Goal: Task Accomplishment & Management: Contribute content

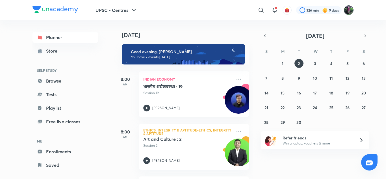
click at [350, 8] on img at bounding box center [349, 10] width 10 height 10
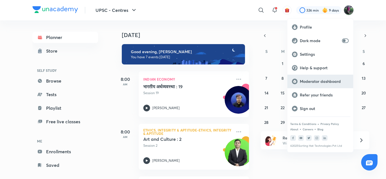
click at [315, 80] on p "Moderator dashboard" at bounding box center [324, 81] width 49 height 5
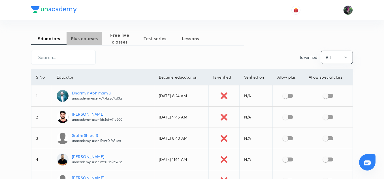
click at [83, 36] on span "Plus courses" at bounding box center [83, 38] width 35 height 7
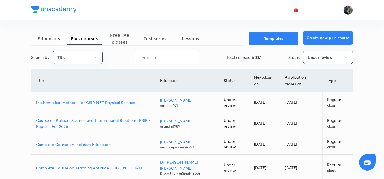
click at [318, 36] on button "Create new plus course" at bounding box center [328, 38] width 50 height 14
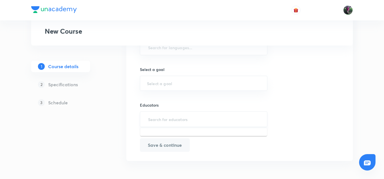
click at [172, 121] on input "text" at bounding box center [203, 119] width 113 height 10
click at [173, 119] on input "text" at bounding box center [203, 119] width 113 height 10
paste input "unacademy-user-D9XBS3Q9XL3Q"
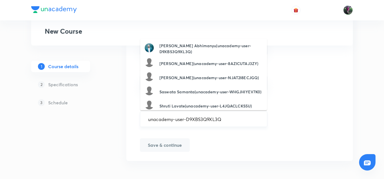
type input "unacademy-user-D9XBS3Q9XL3Q"
click at [159, 121] on input "text" at bounding box center [203, 119] width 113 height 10
paste input "unacademy-user-D9XBS3Q9XL3Q"
type input "unacademy-user-D9XBS3Q9XL3Q"
click at [192, 50] on h6 "Dharmvir Abhimanyu(unacademy-user-D9XBS3Q9XL3Q)" at bounding box center [210, 49] width 103 height 12
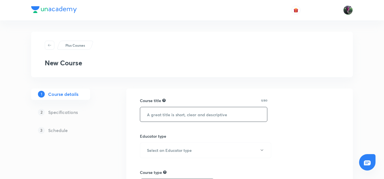
click at [167, 111] on input "text" at bounding box center [203, 114] width 127 height 14
click at [160, 115] on input "text" at bounding box center [203, 114] width 127 height 14
click at [162, 114] on input "text" at bounding box center [203, 114] width 127 height 14
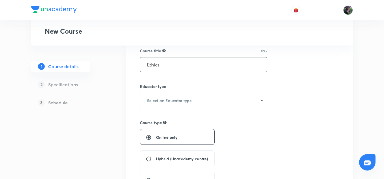
scroll to position [50, 0]
type input "Ethics"
click at [173, 100] on h6 "Select an Educator type" at bounding box center [169, 100] width 45 height 6
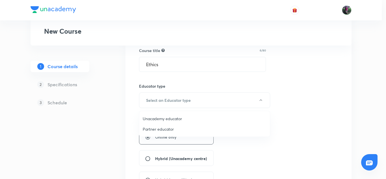
click at [149, 117] on span "Unacademy educator" at bounding box center [205, 119] width 124 height 6
radio input "false"
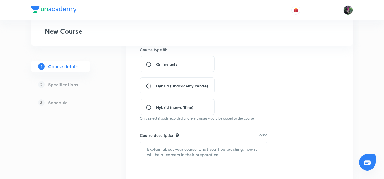
scroll to position [138, 0]
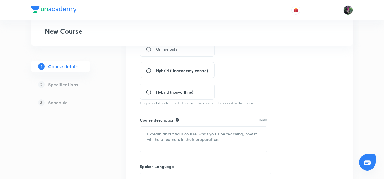
click at [148, 70] on input "Hybrid (Unacademy centre)" at bounding box center [151, 71] width 10 height 6
radio input "true"
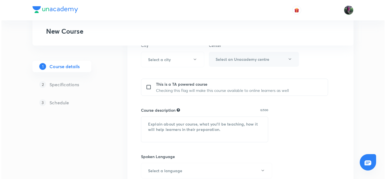
scroll to position [213, 0]
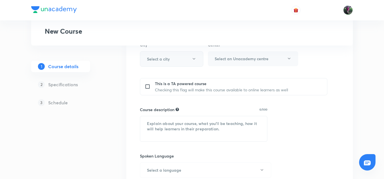
click at [194, 59] on icon "button" at bounding box center [193, 58] width 3 height 1
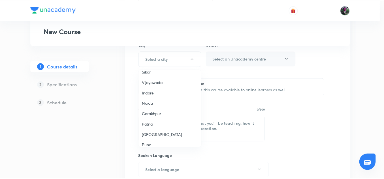
scroll to position [412, 0]
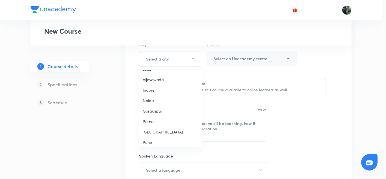
click at [146, 119] on span "Patna" at bounding box center [171, 122] width 56 height 6
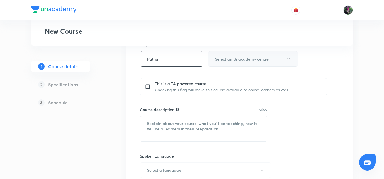
click at [288, 59] on icon "button" at bounding box center [288, 58] width 3 height 1
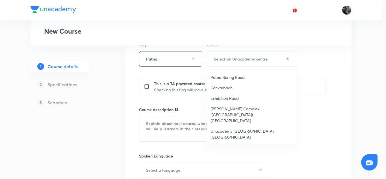
click at [231, 128] on span "Unacademy [GEOGRAPHIC_DATA], [GEOGRAPHIC_DATA]" at bounding box center [252, 134] width 83 height 12
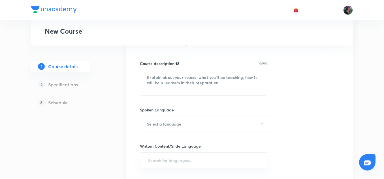
scroll to position [266, 0]
click at [147, 71] on textarea at bounding box center [203, 82] width 127 height 25
paste textarea "This course by Kumar Sujay Sir covers Indian Economy comprehensively and will h…"
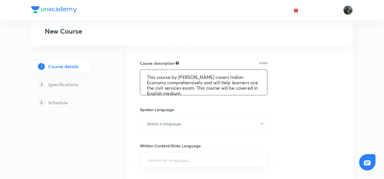
scroll to position [1, 0]
click at [205, 70] on textarea "This course by Kumar Sujay Sir covers Indian Economy comprehensively and will h…" at bounding box center [203, 82] width 127 height 25
click at [166, 76] on textarea "This course by Abhimanyu Sir covers Indian Economy comprehensively and will hel…" at bounding box center [203, 82] width 127 height 25
type textarea "This course by Abhimanyu Sir covers Ethics comprehensively and will help learne…"
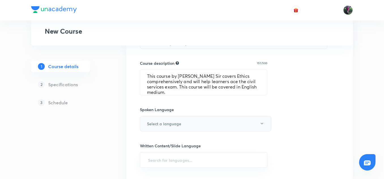
click at [177, 121] on h6 "Select a language" at bounding box center [164, 124] width 34 height 6
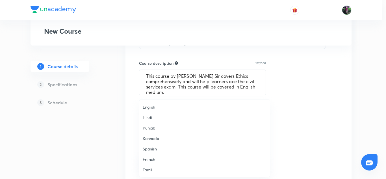
click at [148, 108] on span "English" at bounding box center [205, 107] width 124 height 6
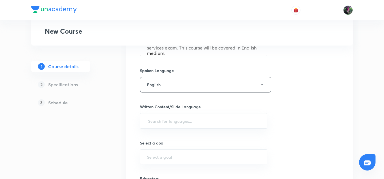
scroll to position [338, 0]
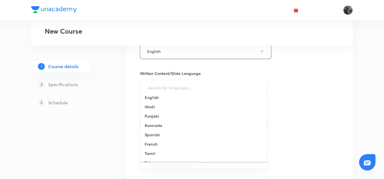
click at [168, 83] on input "text" at bounding box center [203, 87] width 113 height 10
click at [150, 97] on h6 "English" at bounding box center [152, 97] width 14 height 6
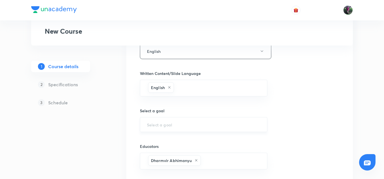
scroll to position [375, 0]
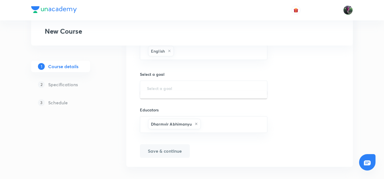
click at [164, 85] on input "text" at bounding box center [203, 87] width 113 height 5
type input "UPSC - Ce"
click at [168, 144] on button "Save & continue" at bounding box center [165, 151] width 50 height 14
click at [161, 81] on div "​" at bounding box center [203, 88] width 127 height 15
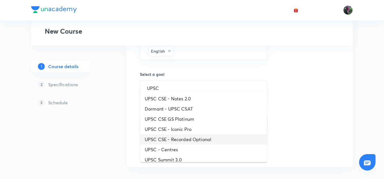
scroll to position [51, 0]
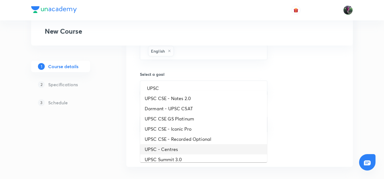
click at [165, 148] on li "UPSC - Centres" at bounding box center [203, 149] width 127 height 10
type input "UPSC - Centres"
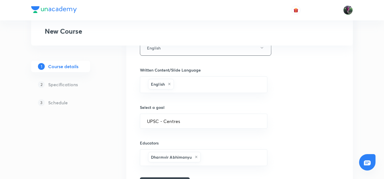
scroll to position [375, 0]
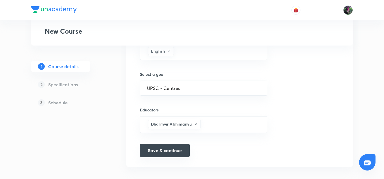
click at [162, 145] on button "Save & continue" at bounding box center [165, 151] width 50 height 14
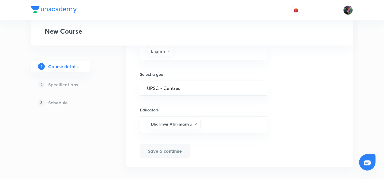
scroll to position [381, 0]
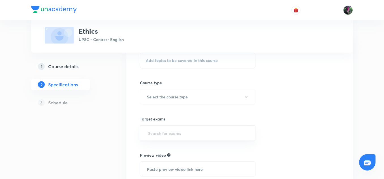
scroll to position [62, 0]
click at [176, 61] on span "Add topics to be covered in this course" at bounding box center [182, 60] width 72 height 5
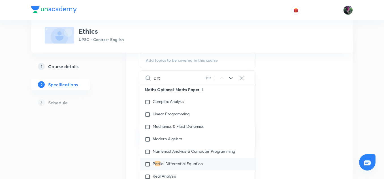
scroll to position [114, 0]
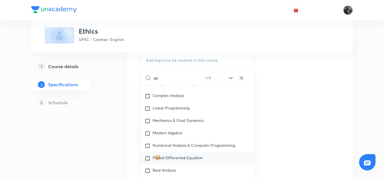
type input "a"
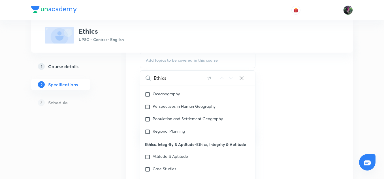
scroll to position [9196, 0]
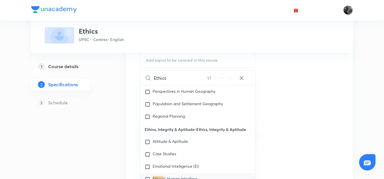
type input "Ethics"
click at [167, 123] on p "Ethics, Integrity & Aptitude-Ethics, Integrity & Aptitude" at bounding box center [197, 129] width 115 height 13
click at [161, 139] on span "Attitude & Aptitude" at bounding box center [169, 141] width 35 height 5
checkbox input "true"
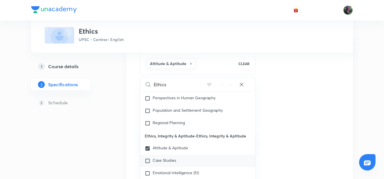
click at [149, 158] on input "checkbox" at bounding box center [149, 161] width 8 height 6
checkbox input "true"
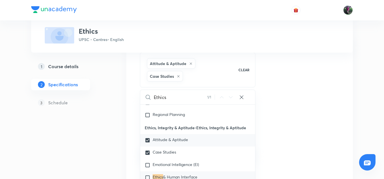
scroll to position [9218, 0]
click at [147, 162] on input "checkbox" at bounding box center [149, 165] width 8 height 6
checkbox input "true"
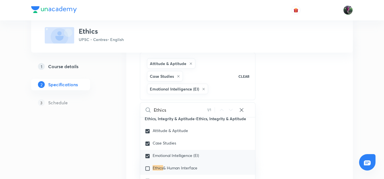
scroll to position [9240, 0]
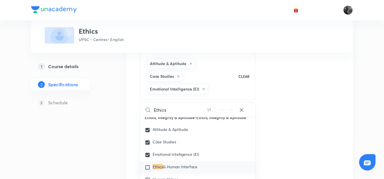
click at [147, 165] on input "checkbox" at bounding box center [149, 168] width 8 height 6
checkbox input "true"
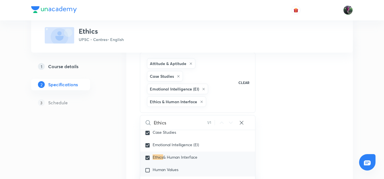
scroll to position [9263, 0]
click at [147, 167] on input "checkbox" at bounding box center [149, 170] width 8 height 6
checkbox input "true"
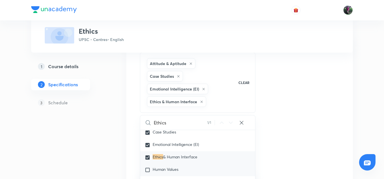
checkbox input "true"
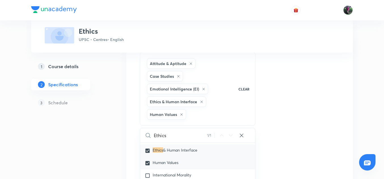
scroll to position [9283, 0]
click at [148, 173] on input "checkbox" at bounding box center [149, 176] width 8 height 6
checkbox input "true"
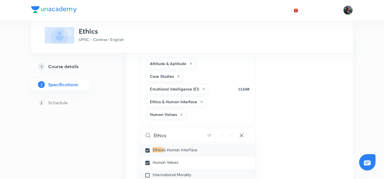
checkbox input "true"
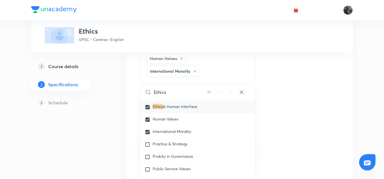
scroll to position [133, 0]
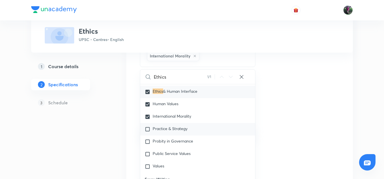
click at [147, 126] on input "checkbox" at bounding box center [149, 129] width 8 height 6
checkbox input "true"
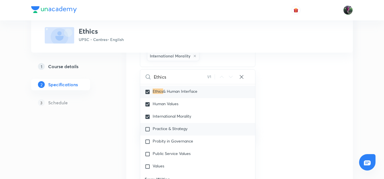
checkbox input "true"
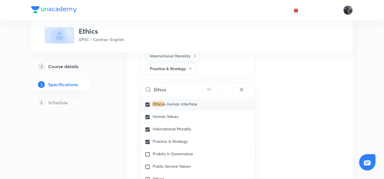
click at [279, 100] on div "Topics Attitude & Aptitude Case Studies Emotional Intelligence (EI) Ethics & Hu…" at bounding box center [239, 107] width 199 height 270
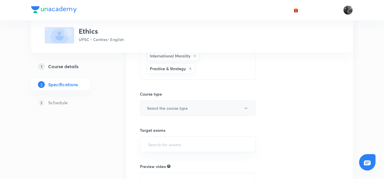
click at [164, 106] on h6 "Select the course type" at bounding box center [167, 108] width 41 height 6
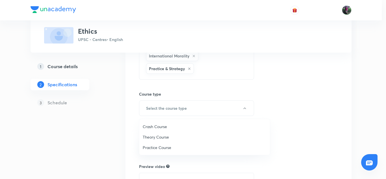
click at [153, 137] on span "Theory Course" at bounding box center [205, 137] width 124 height 6
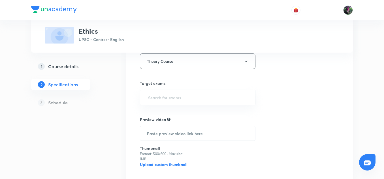
scroll to position [207, 0]
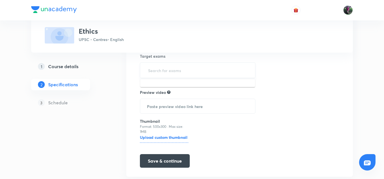
click at [165, 71] on input "text" at bounding box center [197, 70] width 101 height 10
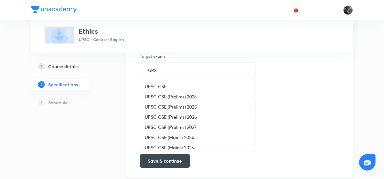
type input "UPSC"
click at [173, 118] on li "UPSC CSE (Prelims) 2026" at bounding box center [197, 117] width 115 height 10
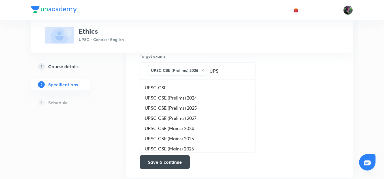
type input "UPSC"
click at [188, 119] on li "UPSC CSE (Prelims) 2027" at bounding box center [197, 118] width 115 height 10
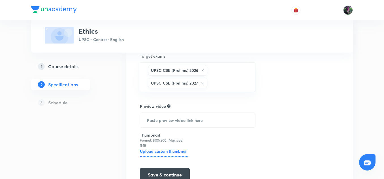
scroll to position [237, 0]
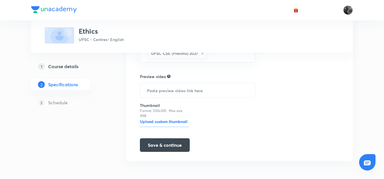
click at [154, 121] on h6 "Upload custom thumbnail" at bounding box center [164, 123] width 48 height 8
click at [0, 0] on input "Upload custom thumbnail" at bounding box center [0, 0] width 0 height 0
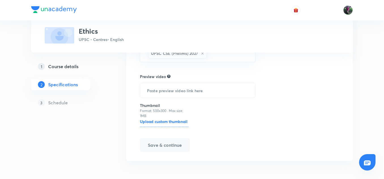
click at [160, 122] on h6 "Upload custom thumbnail" at bounding box center [164, 123] width 48 height 8
click at [0, 0] on input "Upload custom thumbnail" at bounding box center [0, 0] width 0 height 0
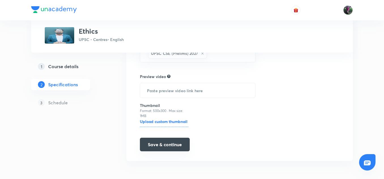
click at [159, 144] on button "Save & continue" at bounding box center [165, 145] width 50 height 14
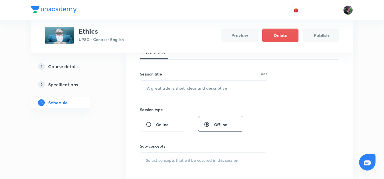
scroll to position [90, 0]
click at [168, 87] on input "text" at bounding box center [203, 87] width 127 height 14
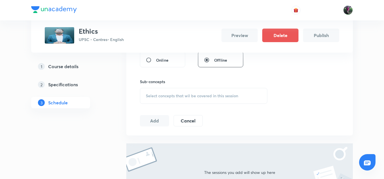
scroll to position [168, 0]
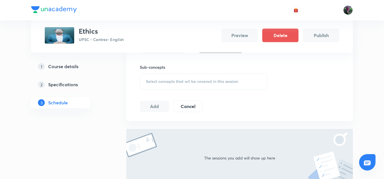
type input "Ethics : 1"
click at [190, 81] on span "Select concepts that wil be covered in this session" at bounding box center [192, 81] width 92 height 5
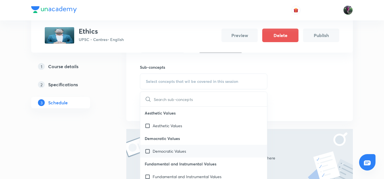
click at [170, 151] on p "Democratic Values" at bounding box center [168, 151] width 33 height 6
checkbox input "true"
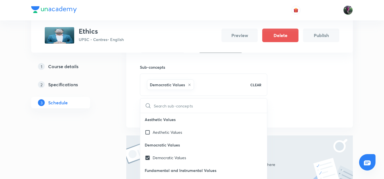
click at [306, 89] on div "Session 1 Live class Session title 10/99 Ethics : 1 ​ Session type Online Offli…" at bounding box center [239, 36] width 199 height 165
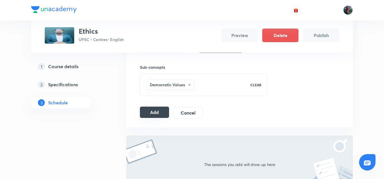
click at [151, 111] on button "Add" at bounding box center [154, 112] width 29 height 11
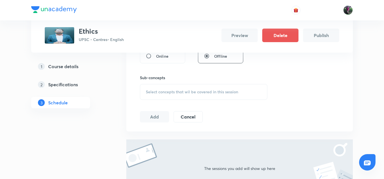
scroll to position [158, 0]
click at [177, 90] on span "Select concepts that wil be covered in this session" at bounding box center [192, 91] width 92 height 5
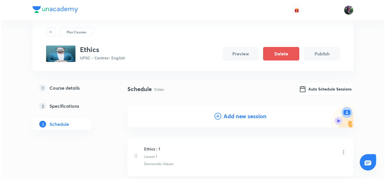
scroll to position [0, 0]
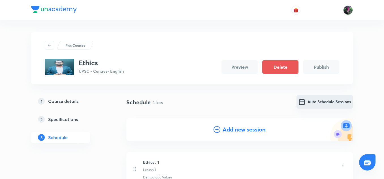
click at [329, 103] on button "Auto Schedule Sessions" at bounding box center [324, 102] width 56 height 14
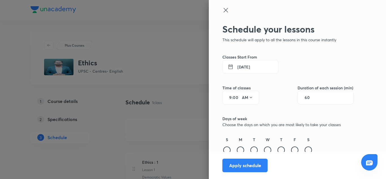
click at [236, 67] on button "2 Sep 2025" at bounding box center [251, 67] width 56 height 14
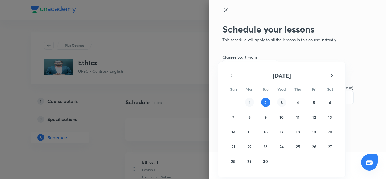
click at [283, 102] on button "3" at bounding box center [282, 102] width 9 height 9
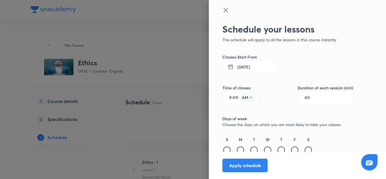
click at [249, 97] on icon at bounding box center [251, 97] width 5 height 5
click at [241, 112] on div "PM" at bounding box center [244, 112] width 20 height 14
click at [227, 98] on input "9" at bounding box center [228, 97] width 7 height 5
type input "4"
click at [233, 98] on input "00" at bounding box center [236, 97] width 7 height 5
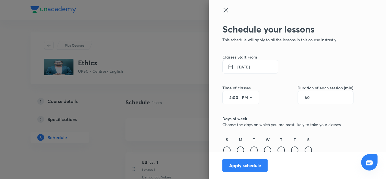
type input "0"
click at [233, 98] on input "0" at bounding box center [236, 97] width 7 height 5
type input "30"
click at [271, 98] on div "Time of classes 4 : 30 PM Duration of each session (min) 60" at bounding box center [288, 89] width 131 height 31
click at [307, 97] on input "60" at bounding box center [310, 97] width 11 height 5
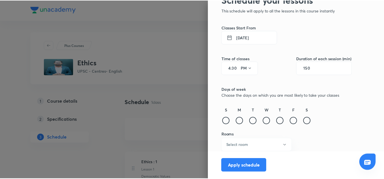
scroll to position [30, 0]
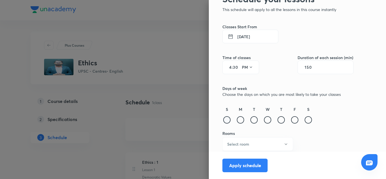
type input "150"
click at [223, 120] on div at bounding box center [226, 119] width 7 height 7
click at [237, 120] on div at bounding box center [240, 119] width 7 height 7
click at [251, 121] on div at bounding box center [254, 119] width 7 height 7
click at [264, 120] on div at bounding box center [267, 119] width 7 height 7
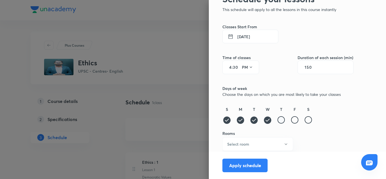
click at [278, 120] on div at bounding box center [281, 119] width 7 height 7
click at [291, 120] on div at bounding box center [294, 119] width 7 height 7
click at [305, 119] on div at bounding box center [308, 119] width 7 height 7
click at [284, 143] on icon "button" at bounding box center [286, 144] width 5 height 5
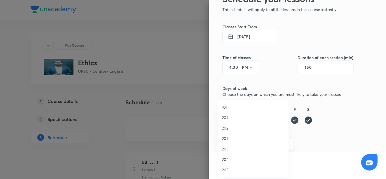
click at [224, 157] on span "204" at bounding box center [253, 159] width 63 height 6
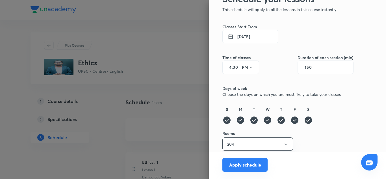
click at [234, 167] on button "Apply schedule" at bounding box center [245, 165] width 45 height 14
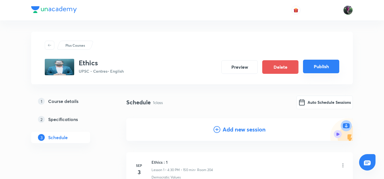
click at [323, 68] on button "Publish" at bounding box center [321, 67] width 36 height 14
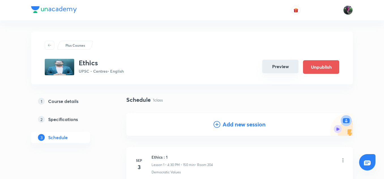
click at [276, 66] on button "Preview" at bounding box center [280, 67] width 36 height 14
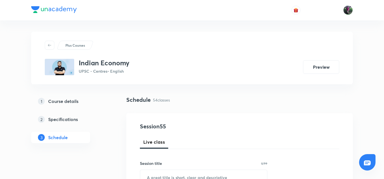
click at [70, 100] on h5 "Course details" at bounding box center [63, 101] width 30 height 7
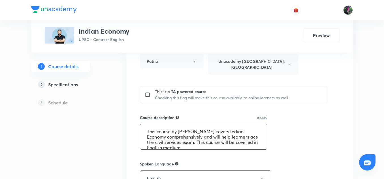
scroll to position [5, 0]
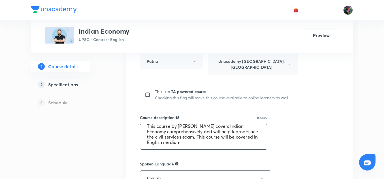
drag, startPoint x: 146, startPoint y: 119, endPoint x: 211, endPoint y: 141, distance: 68.5
click at [211, 141] on textarea "This course by Kumar Sujay Sir covers Indian Economy comprehensively and will h…" at bounding box center [203, 136] width 127 height 25
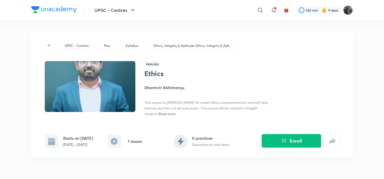
click at [289, 142] on button "Enroll" at bounding box center [290, 141] width 59 height 14
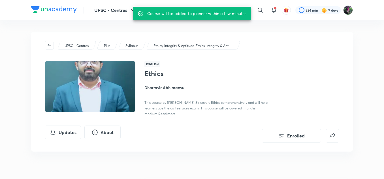
click at [216, 71] on h1 "Ethics" at bounding box center [190, 74] width 93 height 8
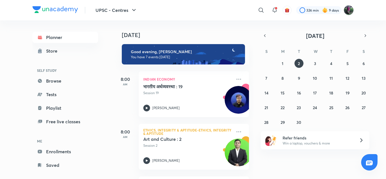
click at [348, 10] on img at bounding box center [349, 10] width 10 height 10
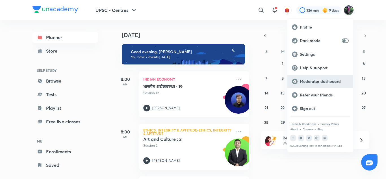
click at [312, 82] on p "Moderator dashboard" at bounding box center [324, 81] width 49 height 5
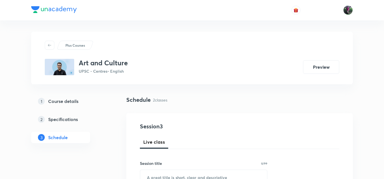
drag, startPoint x: 0, startPoint y: 0, endPoint x: 65, endPoint y: 99, distance: 118.5
click at [65, 99] on h5 "Course details" at bounding box center [63, 101] width 30 height 7
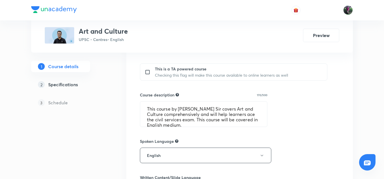
scroll to position [240, 0]
click at [70, 83] on h5 "Specifications" at bounding box center [63, 84] width 30 height 7
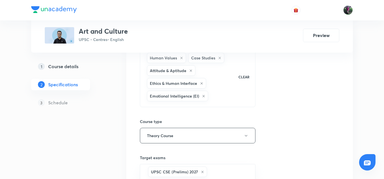
scroll to position [68, 0]
click at [203, 96] on icon at bounding box center [203, 96] width 2 height 2
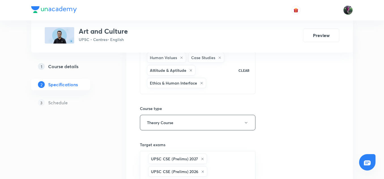
click at [202, 83] on icon at bounding box center [201, 82] width 3 height 3
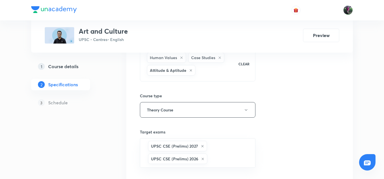
click at [190, 70] on icon at bounding box center [191, 70] width 2 height 2
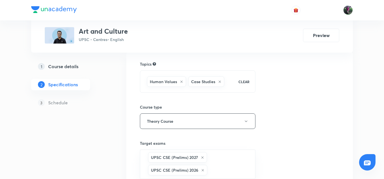
scroll to position [43, 0]
click at [220, 82] on icon at bounding box center [219, 82] width 2 height 2
click at [180, 82] on icon at bounding box center [181, 81] width 3 height 3
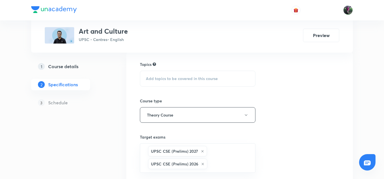
click at [160, 78] on span "Add topics to be covered in this course" at bounding box center [182, 78] width 72 height 5
click at [169, 78] on span "Add topics to be covered in this course" at bounding box center [182, 78] width 72 height 5
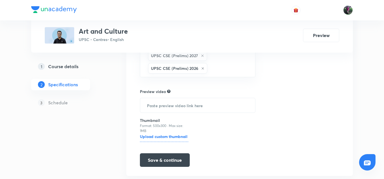
scroll to position [154, 0]
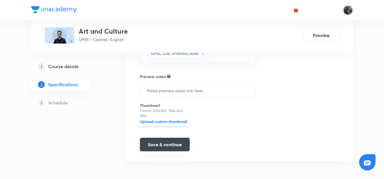
click at [162, 146] on button "Save & continue" at bounding box center [165, 145] width 50 height 14
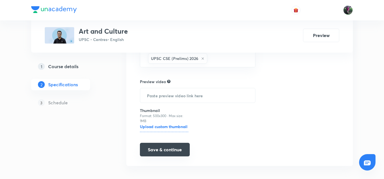
click at [163, 150] on button "Save & continue" at bounding box center [165, 150] width 50 height 14
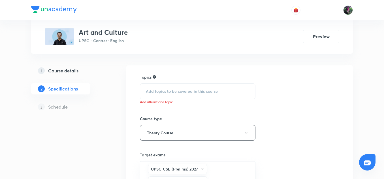
scroll to position [30, 0]
click at [166, 91] on span "Add topics to be covered in this course" at bounding box center [182, 91] width 72 height 5
click at [152, 101] on h6 "Add atleast one topic" at bounding box center [197, 102] width 115 height 5
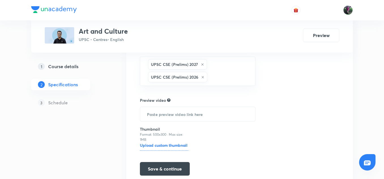
scroll to position [159, 0]
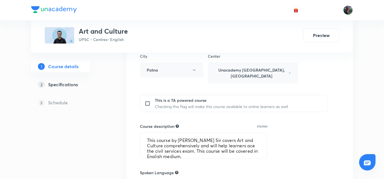
scroll to position [5, 0]
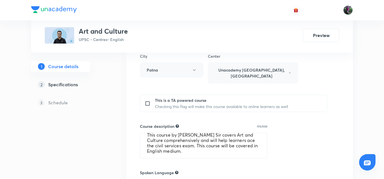
click at [57, 86] on h5 "Specifications" at bounding box center [63, 84] width 30 height 7
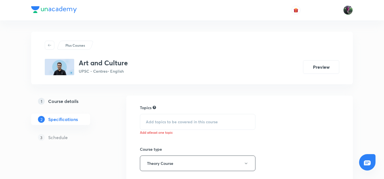
click at [167, 120] on span "Add topics to be covered in this course" at bounding box center [182, 122] width 72 height 5
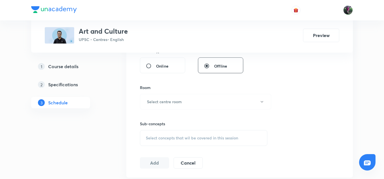
scroll to position [216, 0]
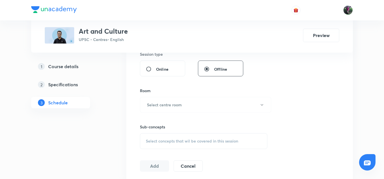
click at [65, 67] on h5 "Course details" at bounding box center [63, 66] width 30 height 7
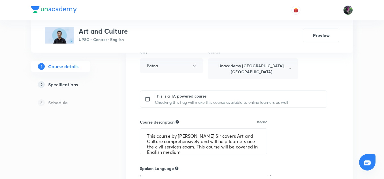
scroll to position [5, 0]
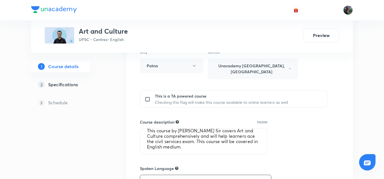
click at [68, 84] on h5 "Specifications" at bounding box center [63, 84] width 30 height 7
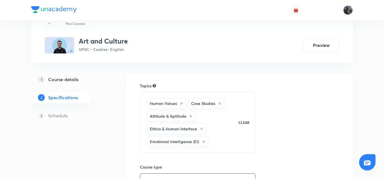
scroll to position [22, 0]
click at [211, 140] on div "Human Values Case Studies Attitude & Aptitude Ethics & Human Interface Emotiona…" at bounding box center [190, 122] width 88 height 51
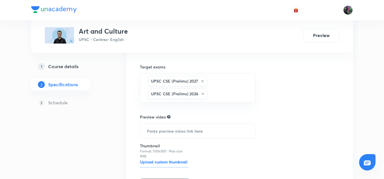
scroll to position [173, 0]
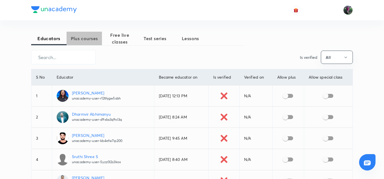
click at [86, 40] on span "Plus courses" at bounding box center [83, 38] width 35 height 7
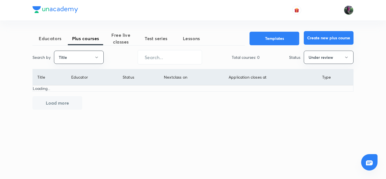
click at [333, 33] on button "Create new plus course" at bounding box center [329, 38] width 50 height 14
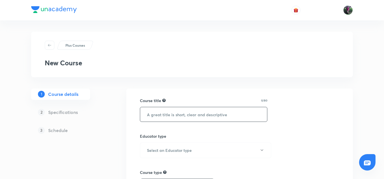
click at [164, 115] on input "text" at bounding box center [203, 114] width 127 height 14
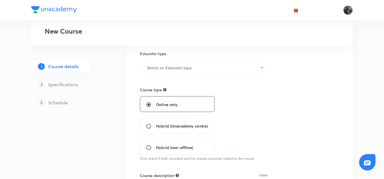
scroll to position [83, 0]
type input "Ethics"
click at [174, 65] on h6 "Select an Educator type" at bounding box center [169, 67] width 45 height 6
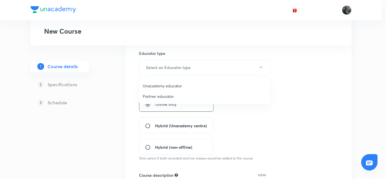
click at [163, 87] on span "Unacademy educator" at bounding box center [205, 86] width 124 height 6
radio input "false"
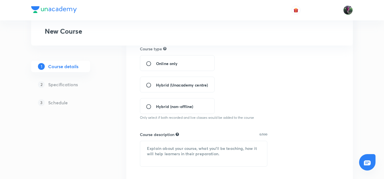
scroll to position [124, 0]
click at [149, 83] on input "Hybrid (Unacademy centre)" at bounding box center [151, 85] width 10 height 6
radio input "true"
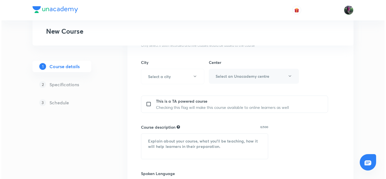
scroll to position [196, 0]
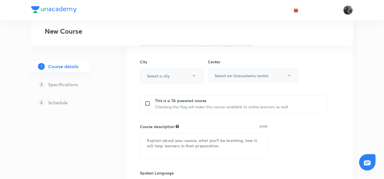
click at [194, 76] on icon "button" at bounding box center [194, 76] width 5 height 5
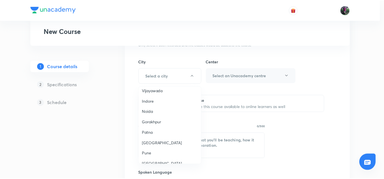
scroll to position [418, 0]
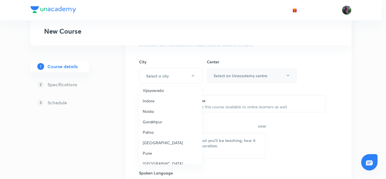
click at [148, 129] on span "Patna" at bounding box center [171, 132] width 56 height 6
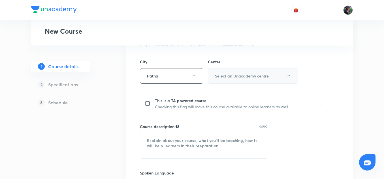
click at [288, 75] on icon "button" at bounding box center [288, 76] width 5 height 5
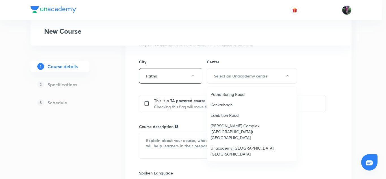
click at [223, 145] on span "Unacademy [GEOGRAPHIC_DATA], [GEOGRAPHIC_DATA]" at bounding box center [252, 151] width 83 height 12
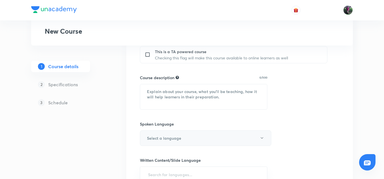
scroll to position [251, 0]
click at [145, 85] on textarea at bounding box center [203, 96] width 127 height 25
paste textarea "अभिमन्यु सर द्वारा प्रस्तुत यह पाठ्यक्रम नैतिकता को व्यापक रूप से कवर करता है औ…"
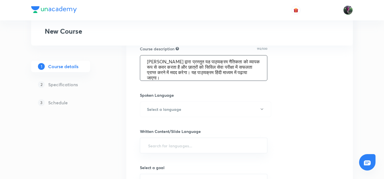
scroll to position [301, 0]
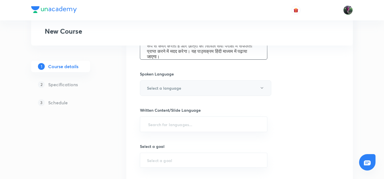
type textarea "अभिमन्यु सर द्वारा प्रस्तुत यह पाठ्यक्रम नैतिकता को व्यापक रूप से कवर करता है औ…"
click at [177, 85] on h6 "Select a language" at bounding box center [164, 88] width 34 height 6
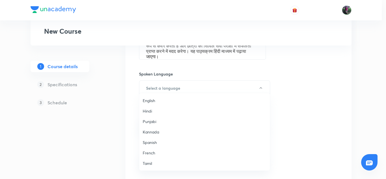
click at [146, 110] on span "Hindi" at bounding box center [205, 111] width 124 height 6
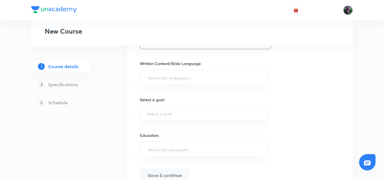
scroll to position [348, 0]
click at [175, 72] on input "text" at bounding box center [203, 77] width 113 height 10
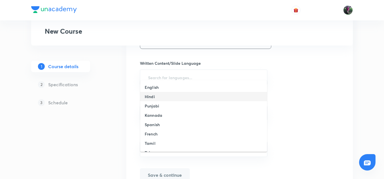
click at [149, 96] on h6 "Hindi" at bounding box center [150, 97] width 10 height 6
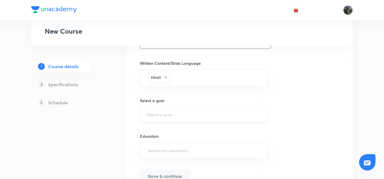
scroll to position [373, 0]
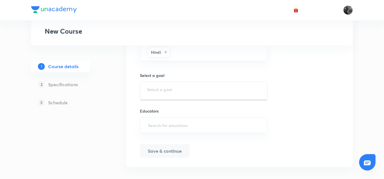
click at [163, 87] on input "text" at bounding box center [203, 89] width 113 height 5
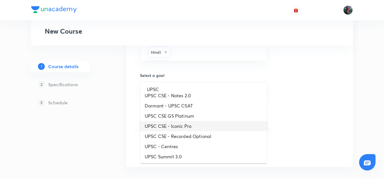
scroll to position [55, 0]
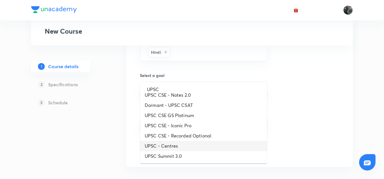
click at [164, 145] on li "UPSC - Centres" at bounding box center [203, 146] width 127 height 10
type input "UPSC - Centres"
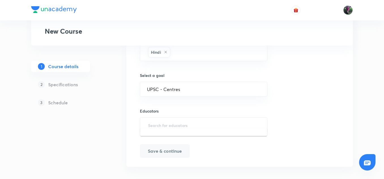
click at [166, 120] on input "text" at bounding box center [203, 125] width 113 height 10
click at [160, 120] on input "text" at bounding box center [203, 125] width 113 height 10
paste input "unacademy-user-D9XBS3Q9XL3Q"
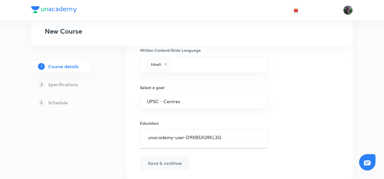
scroll to position [361, 0]
click at [148, 132] on input "unacademy-user-D9XBS3Q9XL3Q" at bounding box center [203, 137] width 113 height 10
click at [222, 132] on input "unacademy-user-D9XBS3Q9XL3Q" at bounding box center [203, 137] width 113 height 10
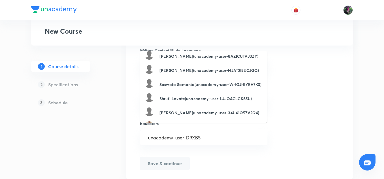
scroll to position [0, 0]
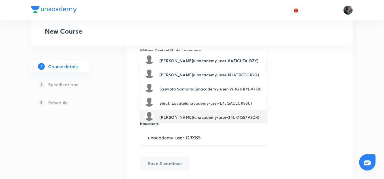
click at [202, 135] on input "unacademy-user-D9XBS" at bounding box center [203, 137] width 113 height 10
type input "u"
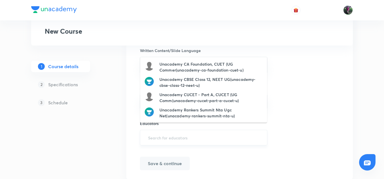
paste input "unacademy-user-D9XBS3Q9XL3Q"
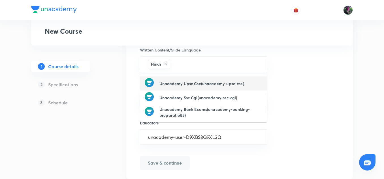
scroll to position [373, 0]
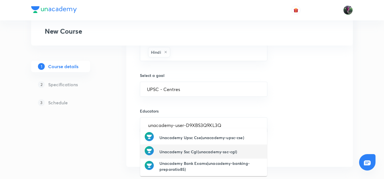
type input "unacademy-user-D9XBS3Q9XL3Q"
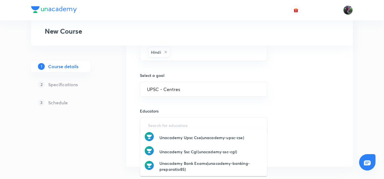
click at [171, 120] on input "text" at bounding box center [203, 125] width 113 height 10
paste input "unacademy-user-D9XBS3Q9XL3Q"
type input "unacademy-user-D9XBS3Q9XL3Q"
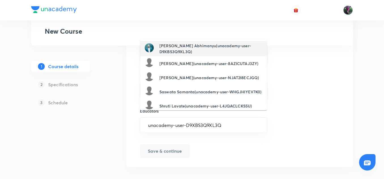
click at [174, 46] on h6 "Dharmvir Abhimanyu(unacademy-user-D9XBS3Q9XL3Q)" at bounding box center [210, 49] width 103 height 12
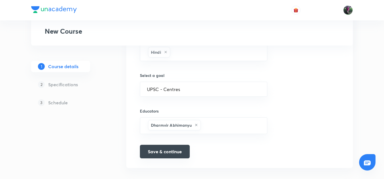
click at [158, 147] on button "Save & continue" at bounding box center [165, 152] width 50 height 14
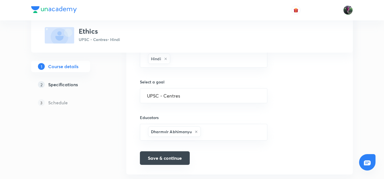
scroll to position [380, 0]
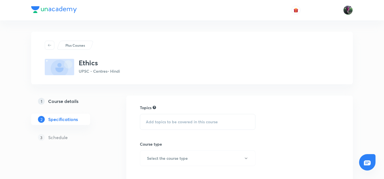
click at [169, 120] on span "Add topics to be covered in this course" at bounding box center [182, 122] width 72 height 5
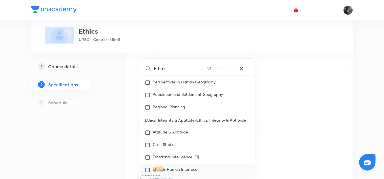
scroll to position [9196, 0]
type input "Ethics"
click at [147, 130] on input "checkbox" at bounding box center [149, 133] width 8 height 6
checkbox input "true"
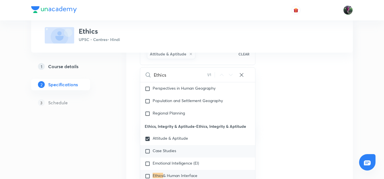
click at [148, 149] on input "checkbox" at bounding box center [149, 152] width 8 height 6
checkbox input "true"
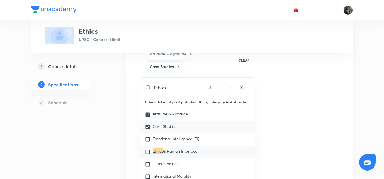
scroll to position [9234, 0]
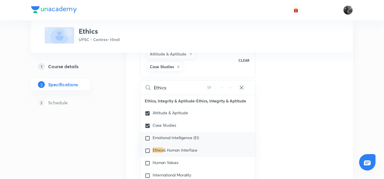
click at [147, 135] on input "checkbox" at bounding box center [149, 138] width 8 height 6
checkbox input "true"
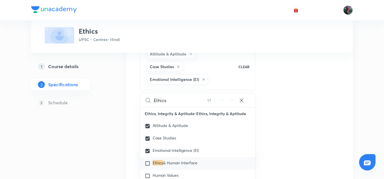
click at [148, 161] on input "checkbox" at bounding box center [149, 164] width 8 height 6
checkbox input "true"
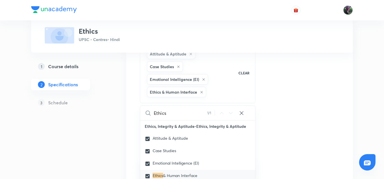
scroll to position [9270, 0]
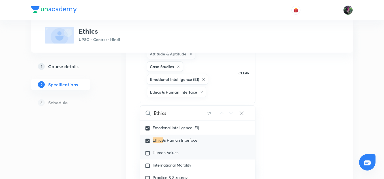
click at [147, 150] on input "checkbox" at bounding box center [149, 153] width 8 height 6
checkbox input "true"
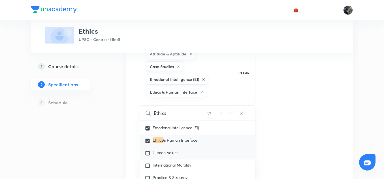
checkbox input "true"
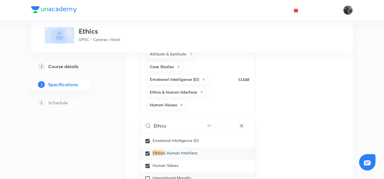
click at [147, 176] on input "checkbox" at bounding box center [149, 179] width 8 height 6
checkbox input "true"
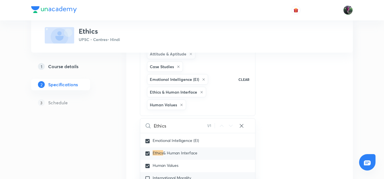
checkbox input "true"
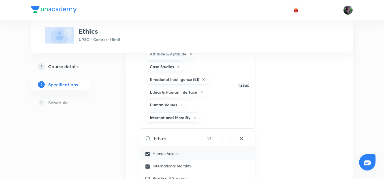
scroll to position [9295, 0]
click at [147, 176] on input "checkbox" at bounding box center [149, 179] width 8 height 6
checkbox input "true"
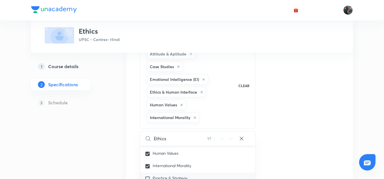
checkbox input "true"
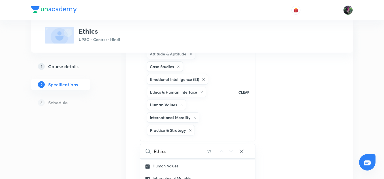
click at [297, 117] on div "Topics Attitude & Aptitude Case Studies Emotional Intelligence (EI) Ethics & Hu…" at bounding box center [239, 168] width 199 height 270
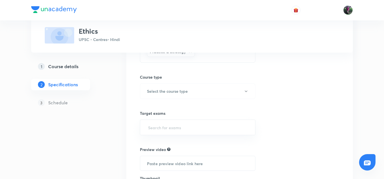
scroll to position [166, 0]
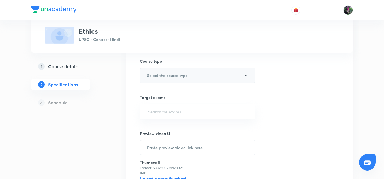
click at [165, 77] on h6 "Select the course type" at bounding box center [167, 75] width 41 height 6
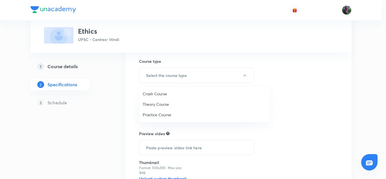
click at [151, 104] on span "Theory Course" at bounding box center [205, 104] width 124 height 6
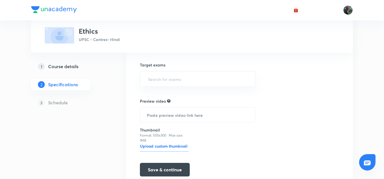
scroll to position [202, 0]
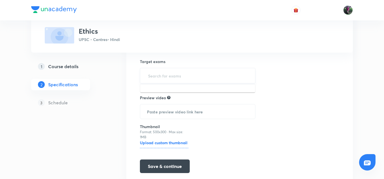
click at [162, 75] on input "text" at bounding box center [197, 75] width 101 height 10
type input "UPSC"
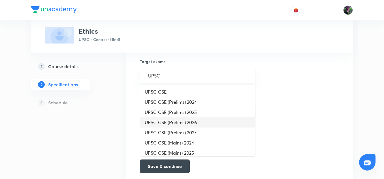
click at [180, 122] on li "UPSC CSE (Prelims) 2026" at bounding box center [197, 122] width 115 height 10
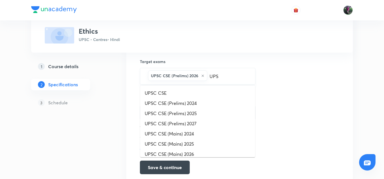
type input "UPSC"
click at [193, 124] on li "UPSC CSE (Prelims) 2027" at bounding box center [197, 124] width 115 height 10
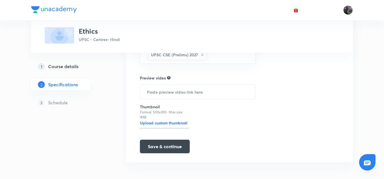
scroll to position [237, 0]
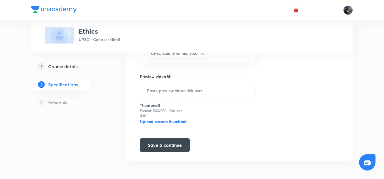
click at [166, 121] on h6 "Upload custom thumbnail" at bounding box center [164, 123] width 48 height 8
click at [0, 0] on input "Upload custom thumbnail" at bounding box center [0, 0] width 0 height 0
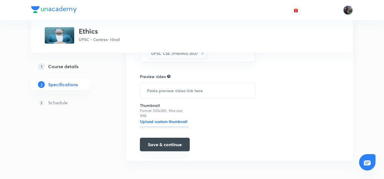
click at [166, 145] on button "Save & continue" at bounding box center [165, 145] width 50 height 14
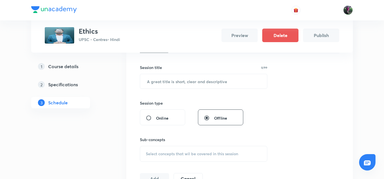
scroll to position [96, 0]
click at [162, 79] on input "text" at bounding box center [203, 81] width 127 height 14
type input "Ethics : 1"
click at [288, 104] on div "Session 1 Live class Session title 10/99 Ethics : 1 ​ Session type Online Offli…" at bounding box center [239, 105] width 199 height 158
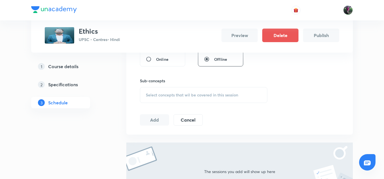
scroll to position [167, 0]
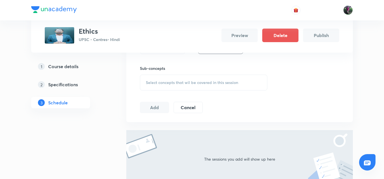
click at [190, 80] on span "Select concepts that wil be covered in this session" at bounding box center [192, 82] width 92 height 5
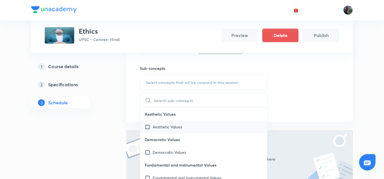
click at [175, 127] on p "Aesthetic Values" at bounding box center [166, 127] width 29 height 6
checkbox input "true"
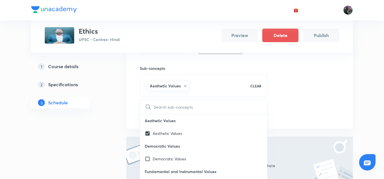
click at [303, 89] on div "Session 1 Live class Session title 10/99 Ethics : 1 ​ Session type Online Offli…" at bounding box center [239, 37] width 199 height 165
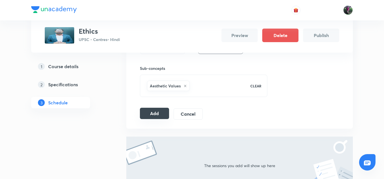
click at [155, 110] on button "Add" at bounding box center [154, 113] width 29 height 11
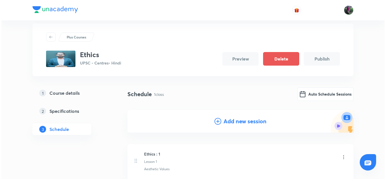
scroll to position [8, 0]
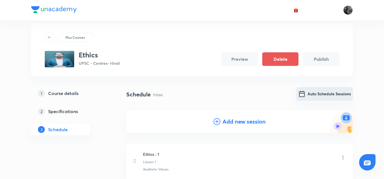
click at [316, 94] on button "Auto Schedule Sessions" at bounding box center [324, 94] width 56 height 14
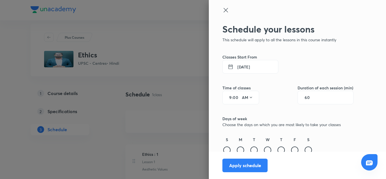
click at [237, 68] on button "2 Sep 2025" at bounding box center [251, 67] width 56 height 14
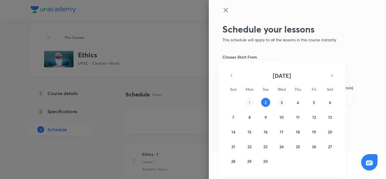
click at [281, 103] on abbr "3" at bounding box center [282, 102] width 2 height 5
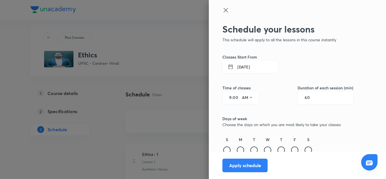
click at [227, 97] on input "9" at bounding box center [228, 97] width 7 height 5
type input "8"
click at [269, 100] on div "Time of classes 8 : 00 AM Duration of each session (min) 60" at bounding box center [288, 89] width 131 height 31
click at [307, 96] on input "60" at bounding box center [310, 97] width 11 height 5
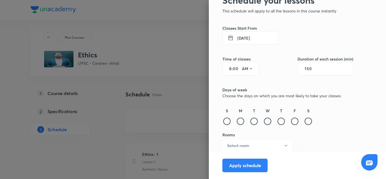
scroll to position [30, 0]
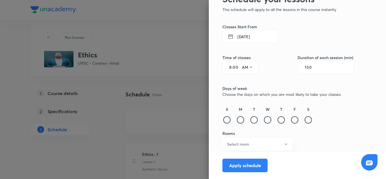
type input "150"
click at [225, 118] on div at bounding box center [226, 119] width 7 height 7
click at [237, 119] on div at bounding box center [240, 119] width 7 height 7
click at [251, 120] on div at bounding box center [254, 119] width 7 height 7
click at [264, 120] on div at bounding box center [267, 119] width 7 height 7
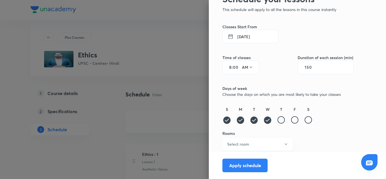
click at [278, 120] on div at bounding box center [281, 119] width 7 height 7
click at [292, 120] on div at bounding box center [294, 119] width 7 height 7
click at [305, 121] on div at bounding box center [308, 119] width 7 height 7
click at [284, 145] on icon "button" at bounding box center [286, 144] width 5 height 5
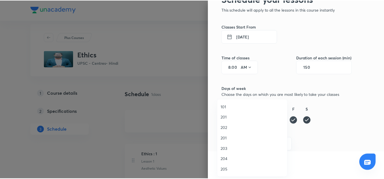
scroll to position [0, 0]
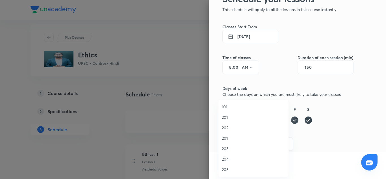
click at [223, 138] on span "201" at bounding box center [253, 138] width 63 height 6
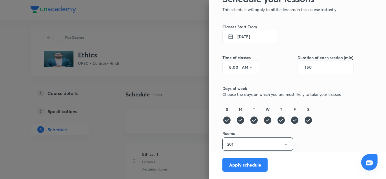
click at [240, 165] on button "Apply schedule" at bounding box center [245, 165] width 45 height 14
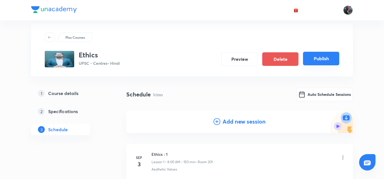
click at [320, 60] on button "Publish" at bounding box center [321, 59] width 36 height 14
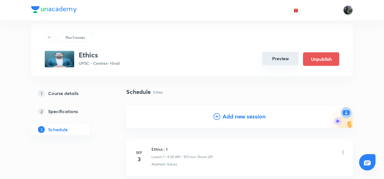
click at [279, 60] on button "Preview" at bounding box center [280, 59] width 36 height 14
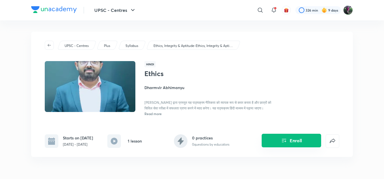
click at [295, 141] on button "Enroll" at bounding box center [290, 141] width 59 height 14
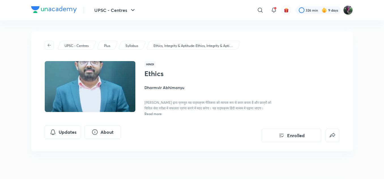
click at [162, 113] on span "Read more" at bounding box center [152, 113] width 17 height 5
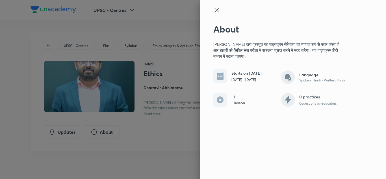
click at [218, 12] on icon at bounding box center [217, 10] width 7 height 7
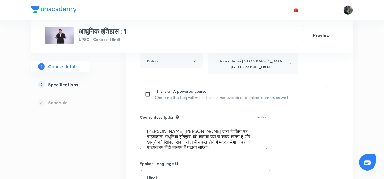
scroll to position [5, 0]
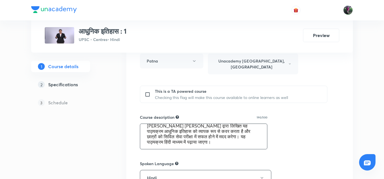
drag, startPoint x: 147, startPoint y: 124, endPoint x: 222, endPoint y: 138, distance: 76.4
click at [222, 138] on textarea "[PERSON_NAME] [PERSON_NAME] द्वारा लिखित यह पाठ्यक्रम आधुनिक इतिहास को व्यापक र…" at bounding box center [203, 136] width 127 height 25
